Goal: Transaction & Acquisition: Purchase product/service

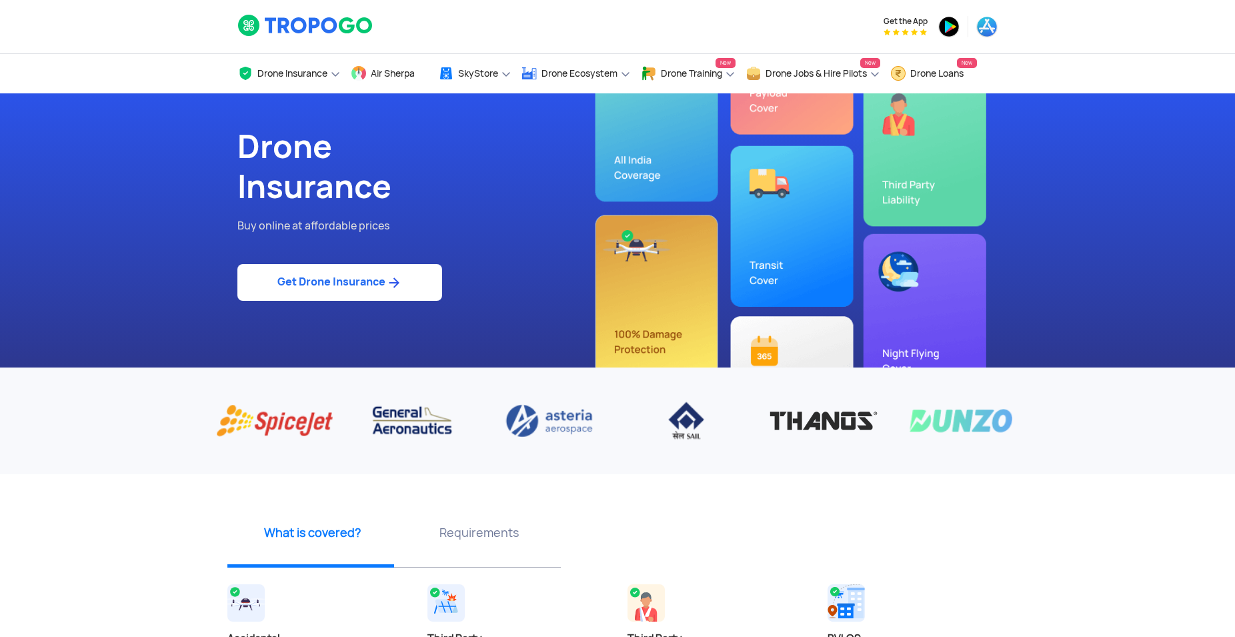
click at [303, 291] on link "Get Drone Insurance" at bounding box center [339, 282] width 205 height 37
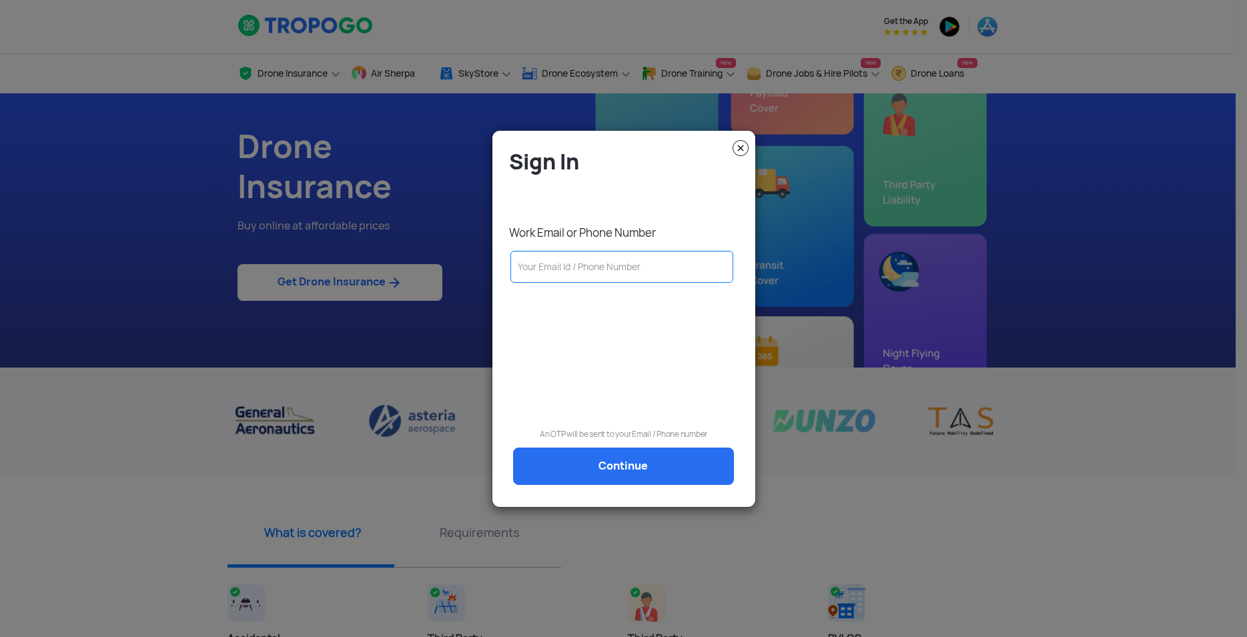
click at [623, 260] on input "text" at bounding box center [621, 267] width 223 height 32
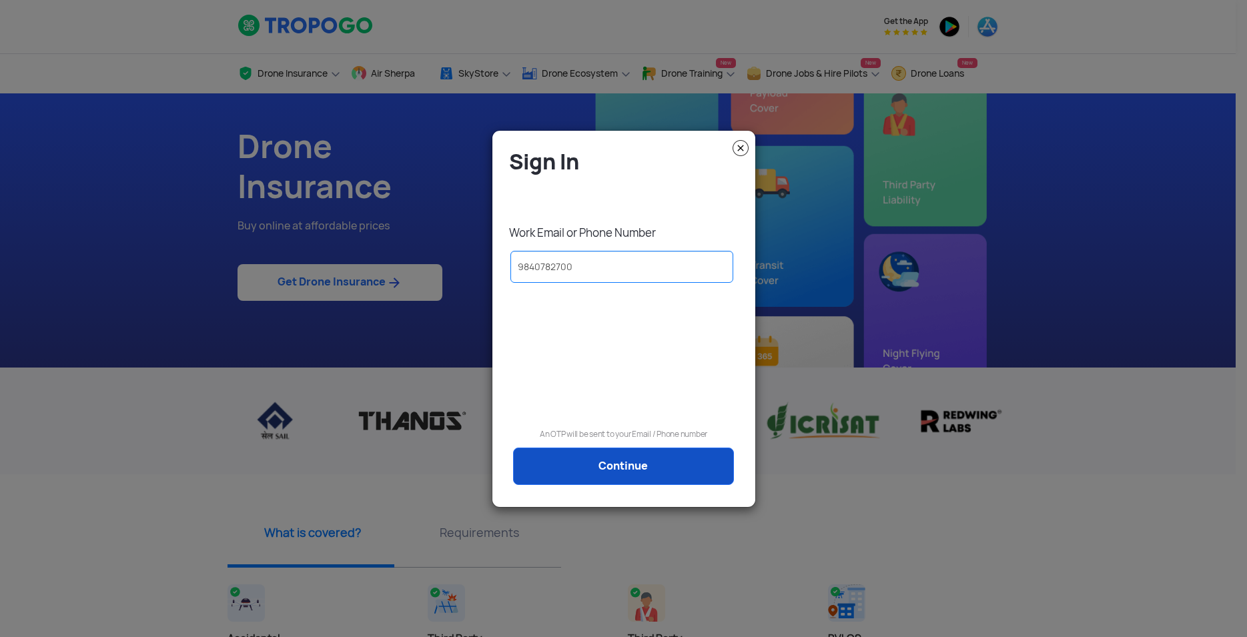
type input "9840782700"
click at [602, 470] on link "Continue" at bounding box center [623, 466] width 221 height 37
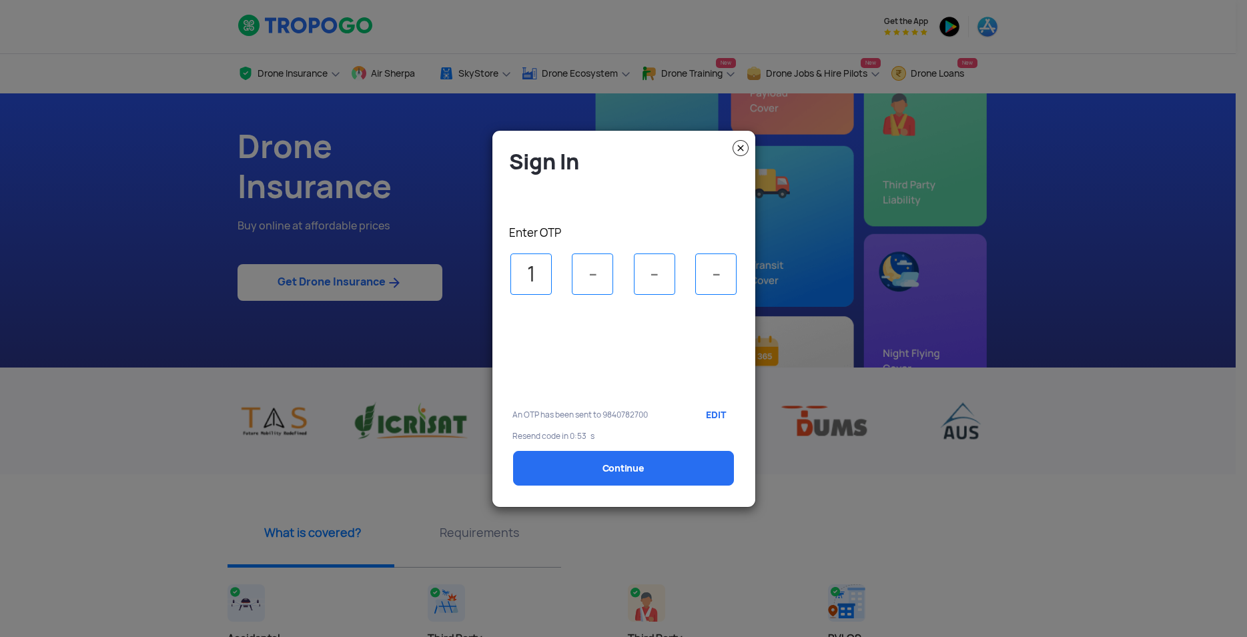
type input "1"
type input "3"
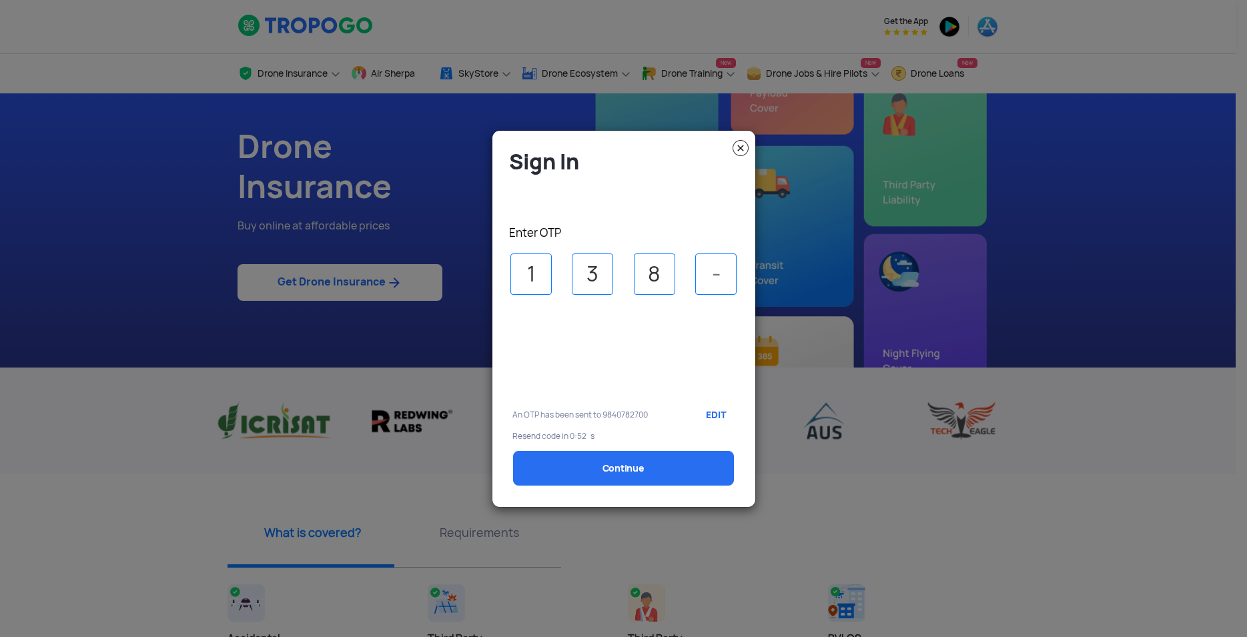
type input "8"
type input "1"
select select "1000000"
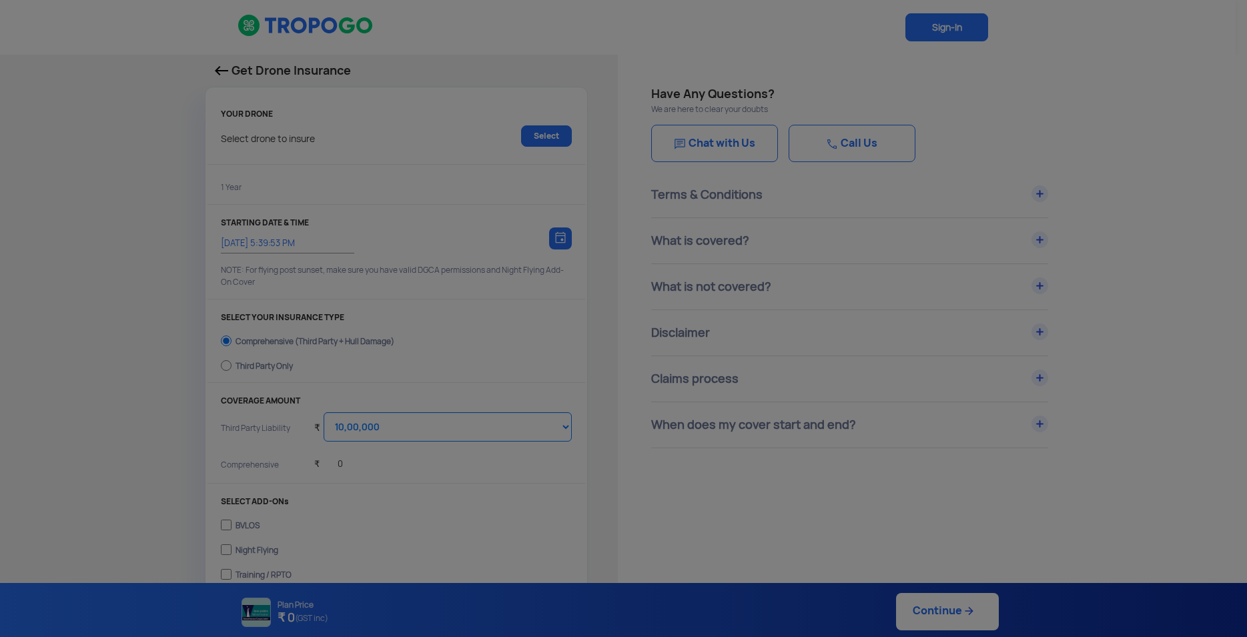
type input "25/9/2025, 5:49:00 PM"
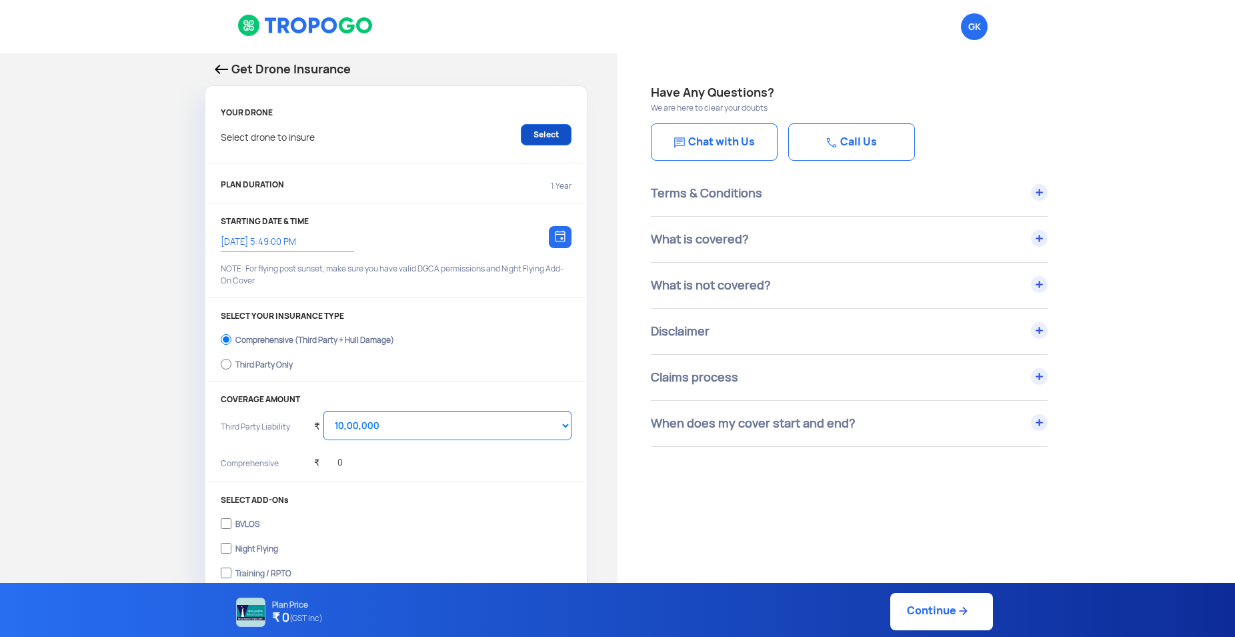
click at [540, 132] on link "Select" at bounding box center [546, 134] width 51 height 21
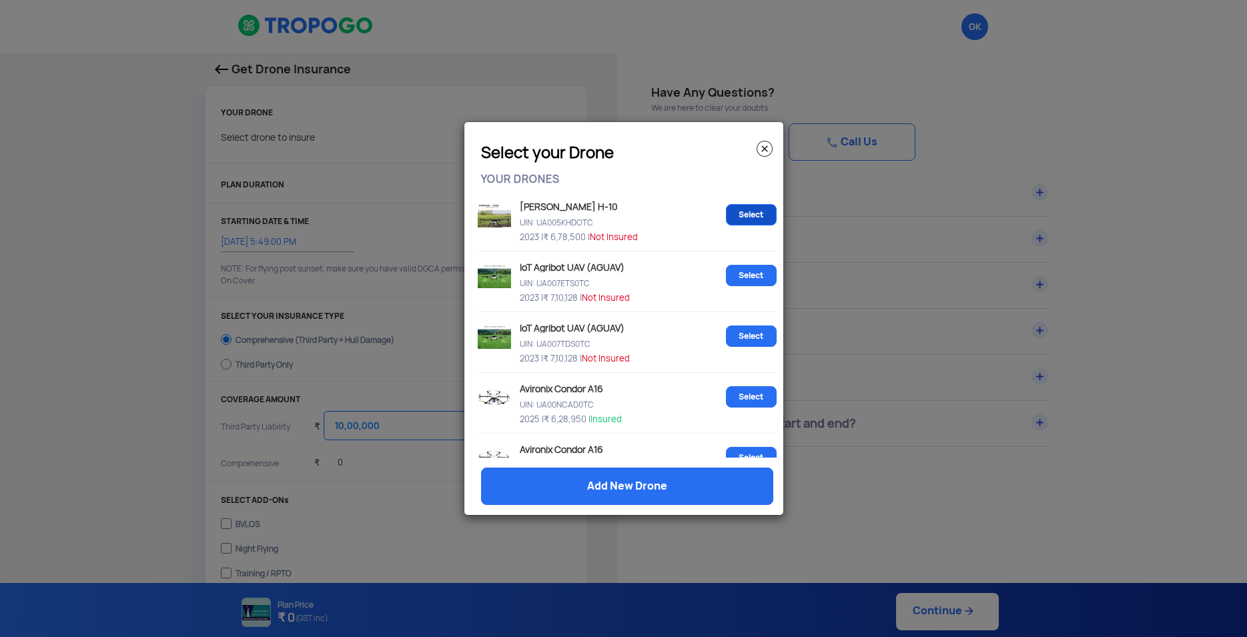
click at [747, 211] on link "Select" at bounding box center [751, 214] width 51 height 21
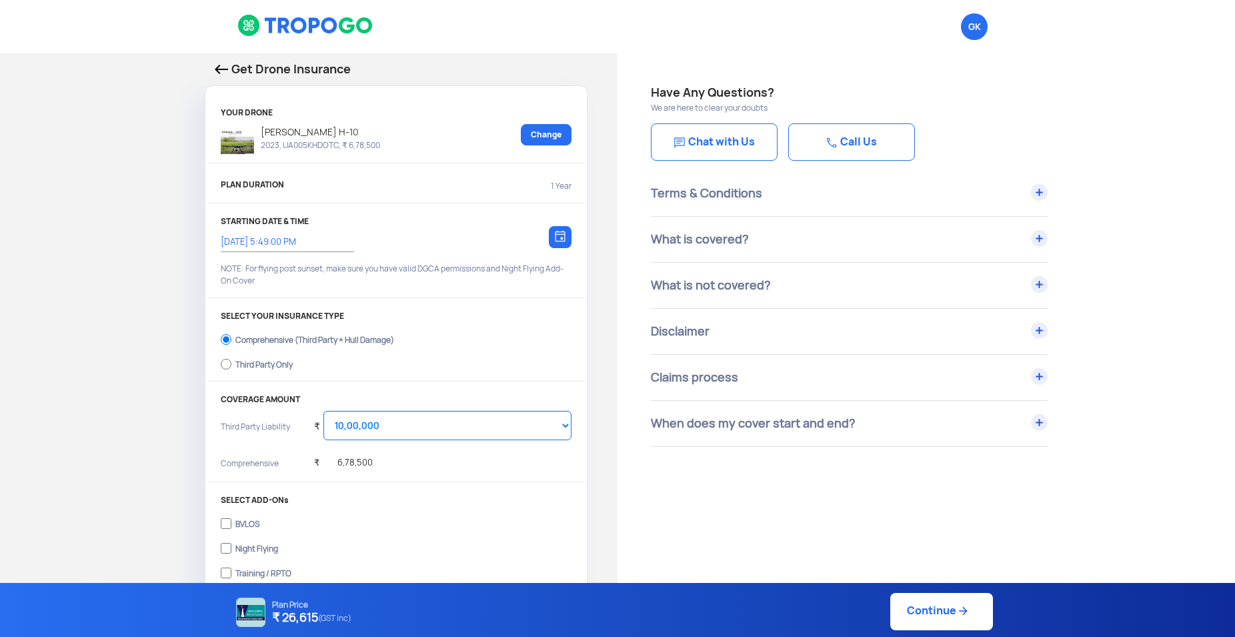
click at [261, 366] on div "Third Party Only" at bounding box center [263, 362] width 57 height 5
click at [231, 366] on input "Third Party Only" at bounding box center [226, 364] width 11 height 19
radio input "true"
select select "2000000"
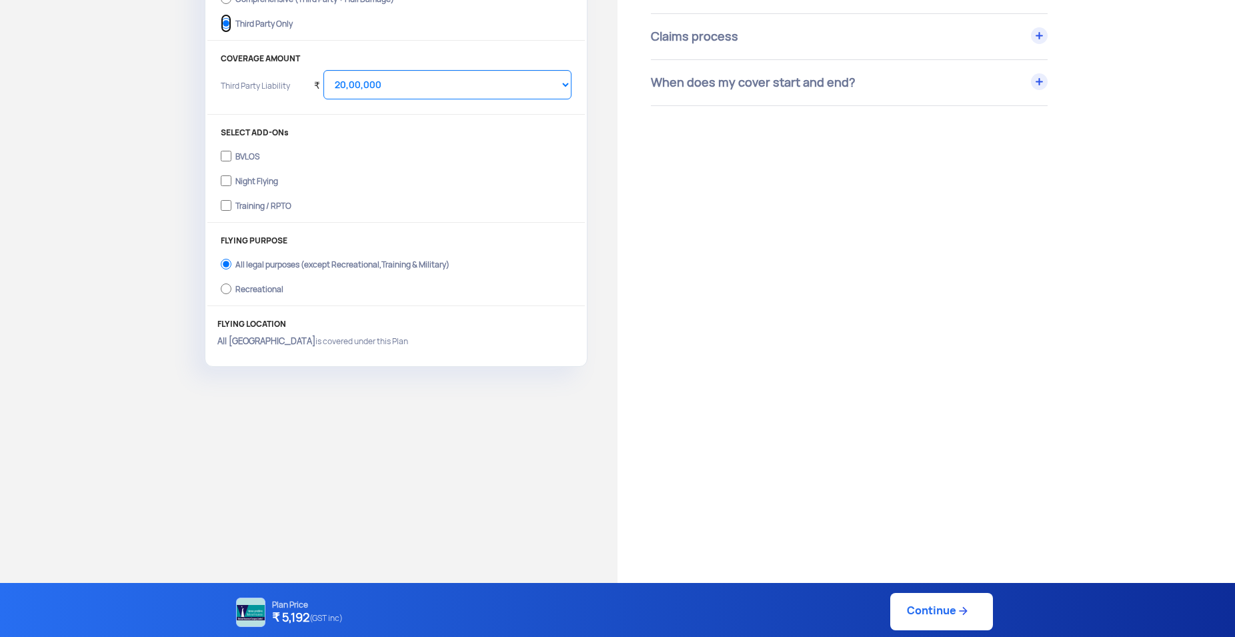
scroll to position [487, 0]
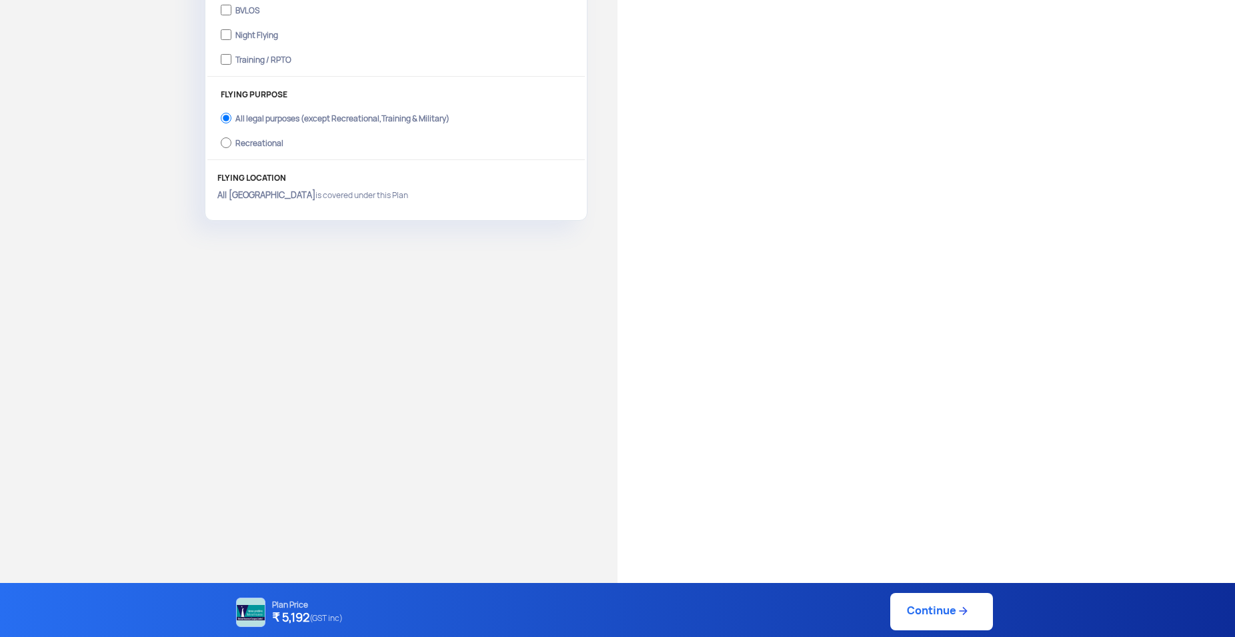
click at [950, 612] on link "Continue" at bounding box center [941, 611] width 103 height 37
type input "25/9/2025, 5:50:00 PM"
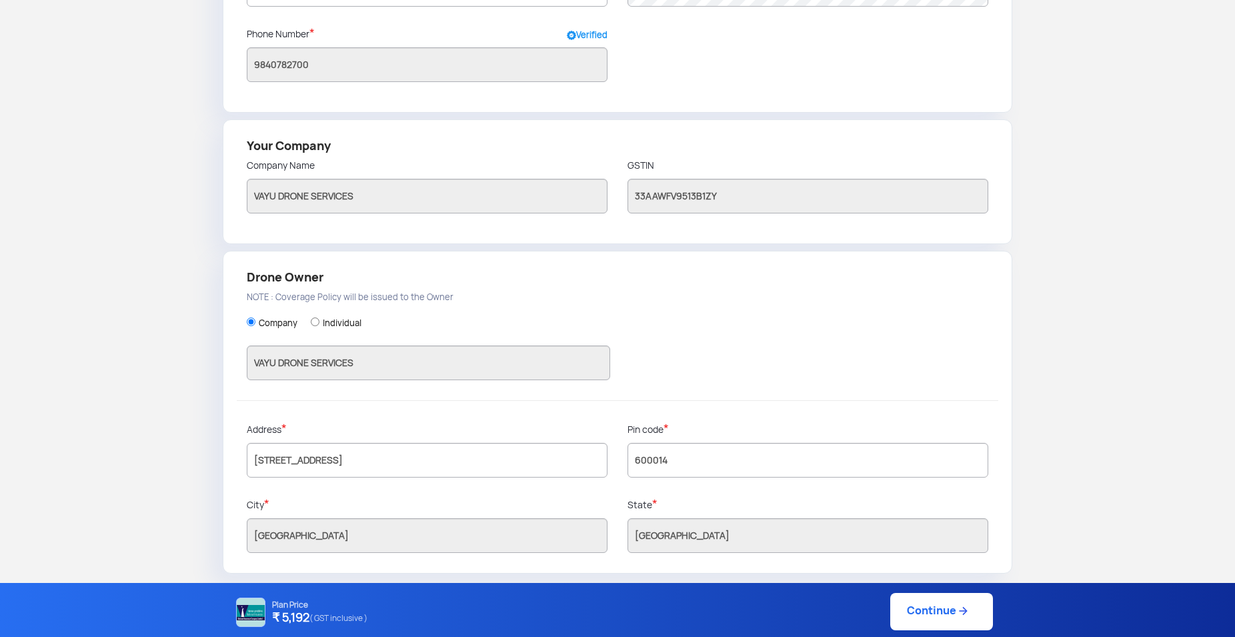
scroll to position [203, 0]
click at [917, 611] on link "Continue" at bounding box center [941, 611] width 103 height 37
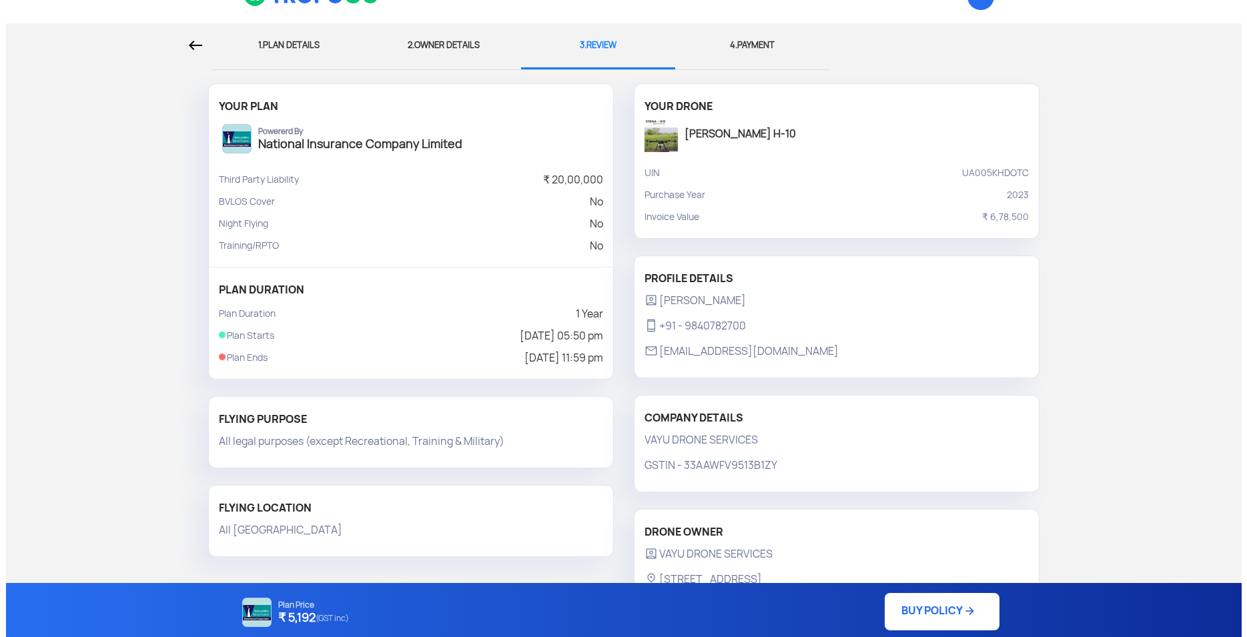
scroll to position [79, 0]
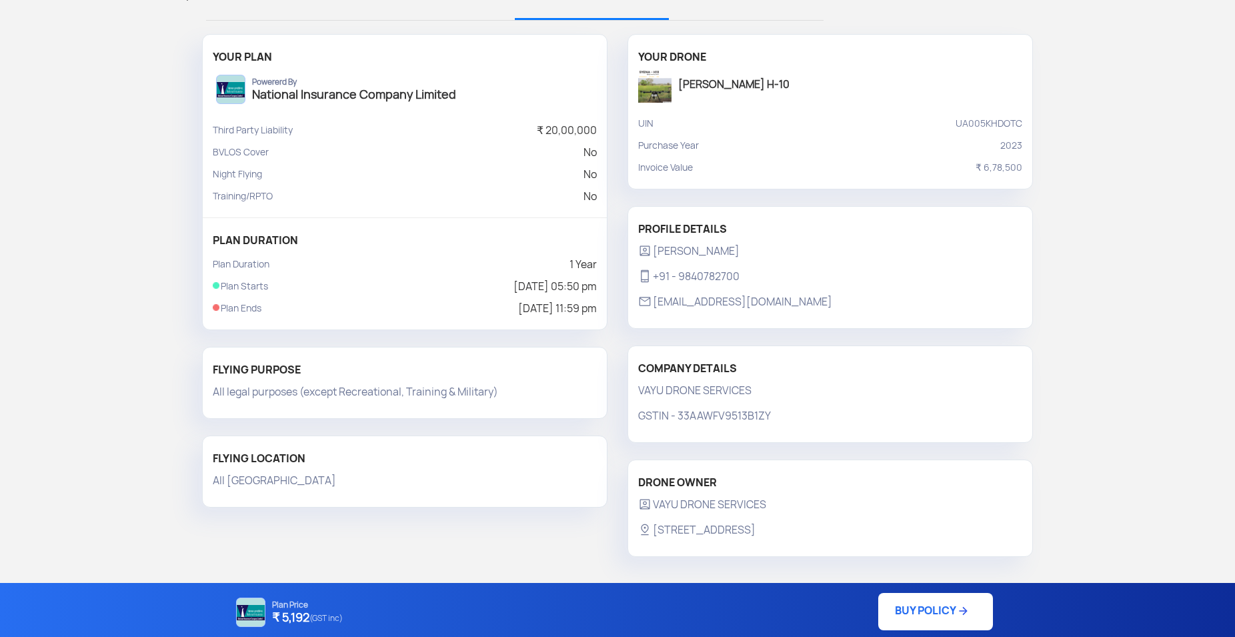
click at [933, 610] on link "BUY POLICY" at bounding box center [935, 611] width 115 height 37
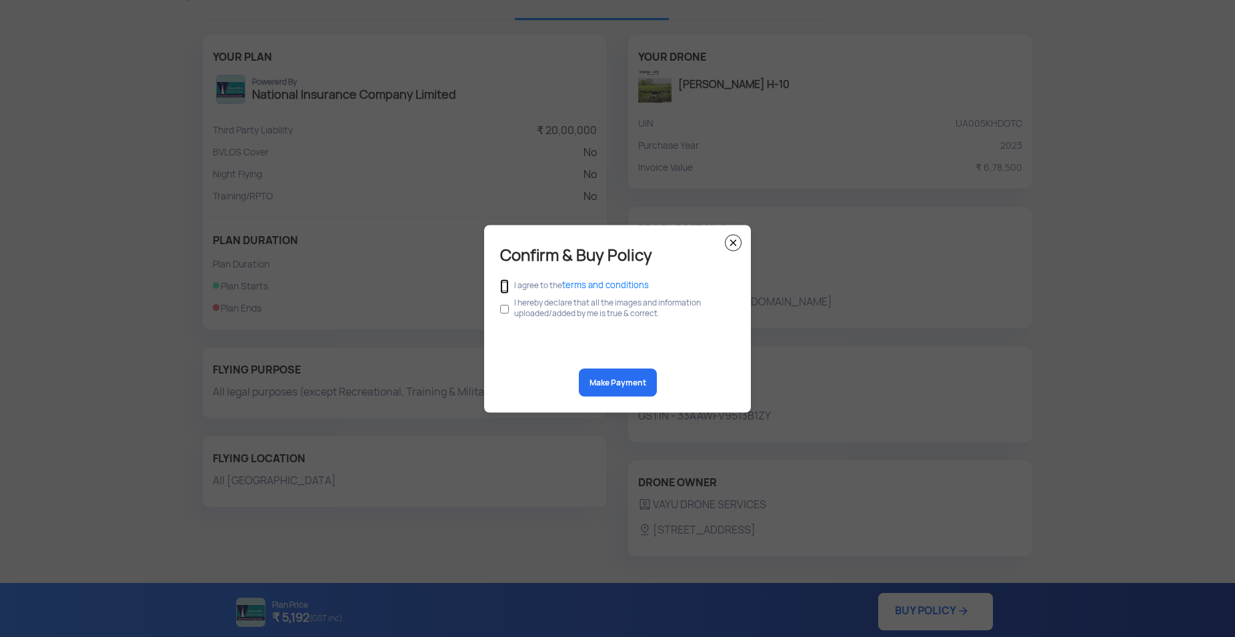
click at [507, 285] on input "checkbox" at bounding box center [504, 286] width 9 height 15
checkbox input "true"
click at [506, 310] on input "checkbox" at bounding box center [504, 308] width 9 height 25
checkbox input "true"
click at [602, 382] on button "Make Payment" at bounding box center [618, 382] width 78 height 28
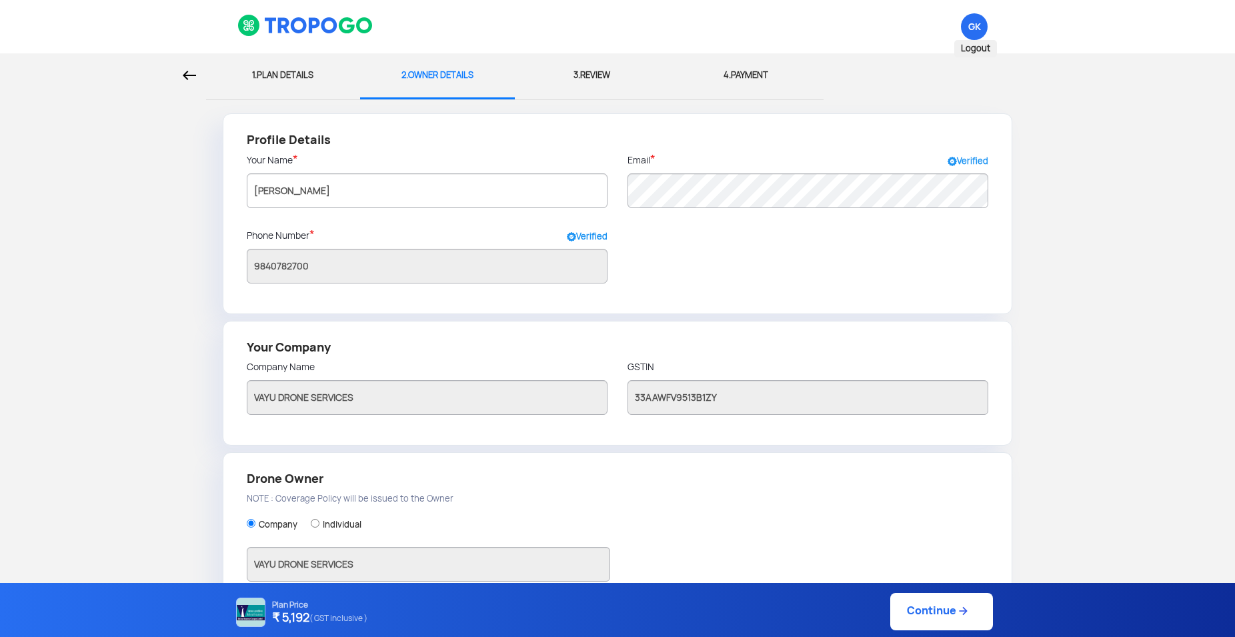
click at [979, 29] on span "GK Logout" at bounding box center [974, 26] width 27 height 27
click at [978, 48] on span "Logout" at bounding box center [975, 48] width 43 height 17
